Goal: Transaction & Acquisition: Book appointment/travel/reservation

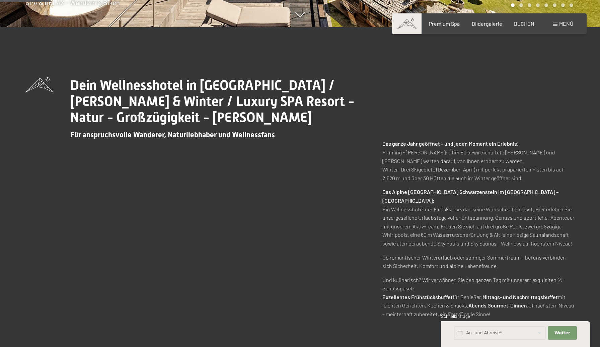
scroll to position [323, 0]
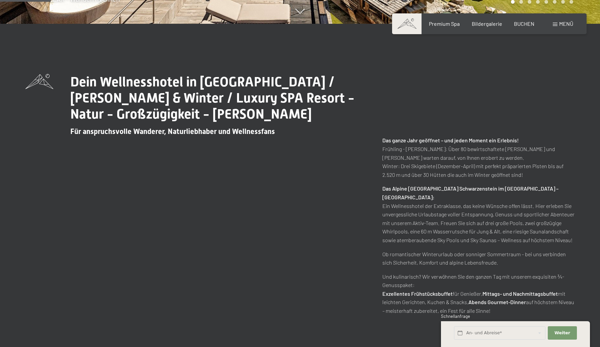
click at [401, 195] on p "Das Alpine Luxury Spa Resort Schwarzenstein im Ahrntal – Südtirol: Ein Wellness…" at bounding box center [479, 214] width 192 height 60
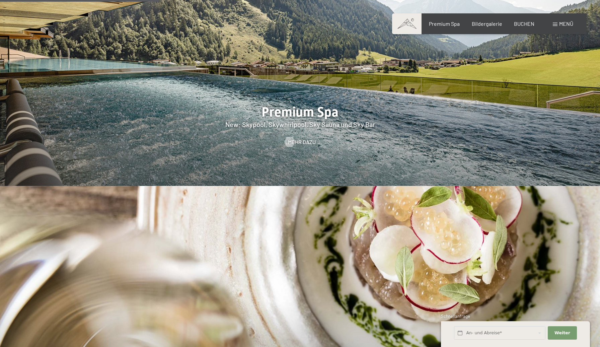
scroll to position [1020, 0]
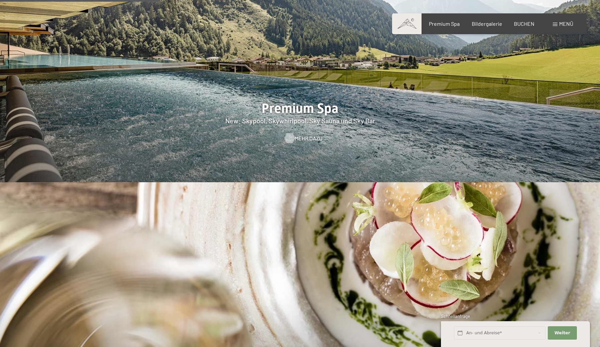
click at [292, 133] on div at bounding box center [290, 138] width 6 height 10
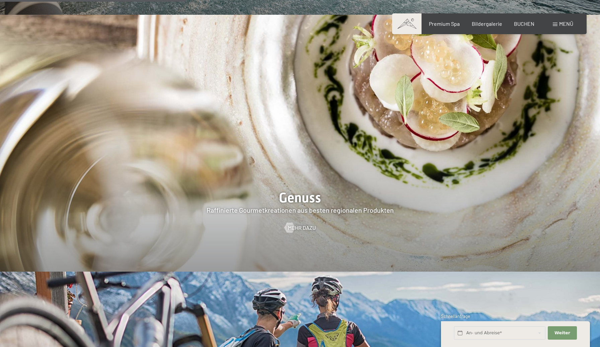
scroll to position [1189, 0]
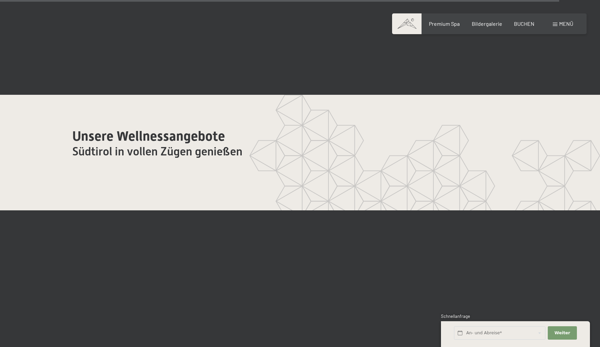
scroll to position [3971, 0]
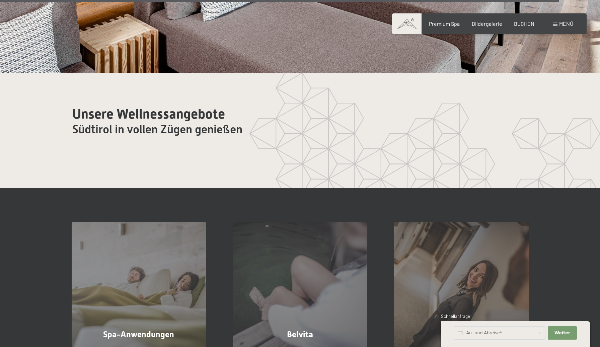
click at [556, 23] on span at bounding box center [555, 24] width 5 height 3
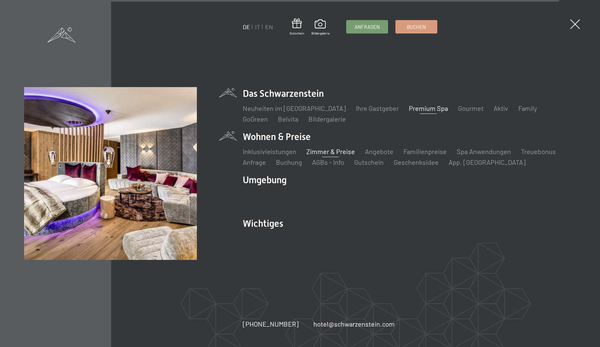
click at [323, 154] on link "Zimmer & Preise" at bounding box center [331, 151] width 49 height 8
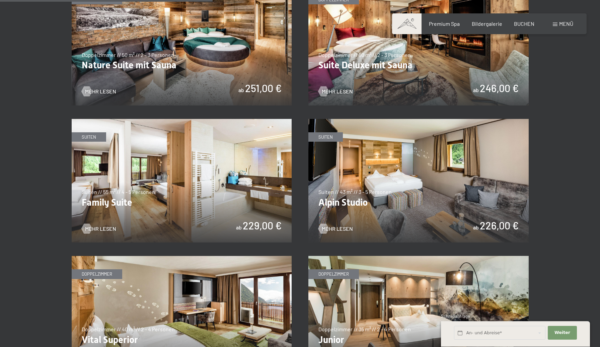
scroll to position [741, 0]
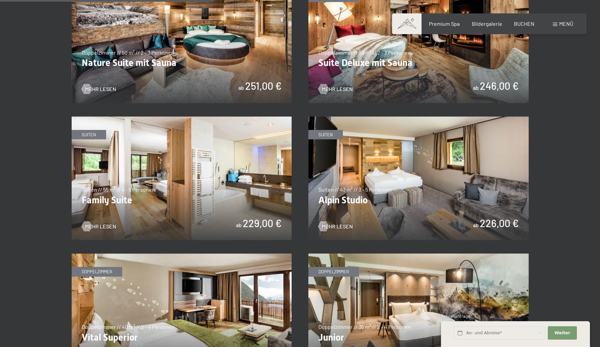
click at [188, 207] on img at bounding box center [182, 179] width 220 height 124
